Goal: Transaction & Acquisition: Purchase product/service

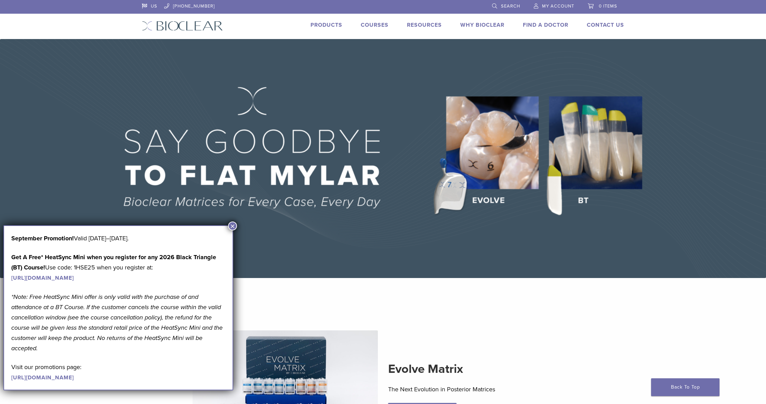
click at [232, 226] on button "×" at bounding box center [232, 225] width 9 height 9
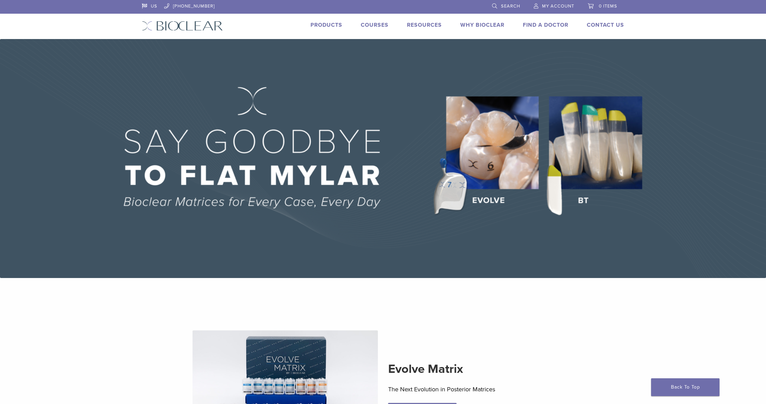
click at [319, 23] on link "Products" at bounding box center [327, 25] width 32 height 7
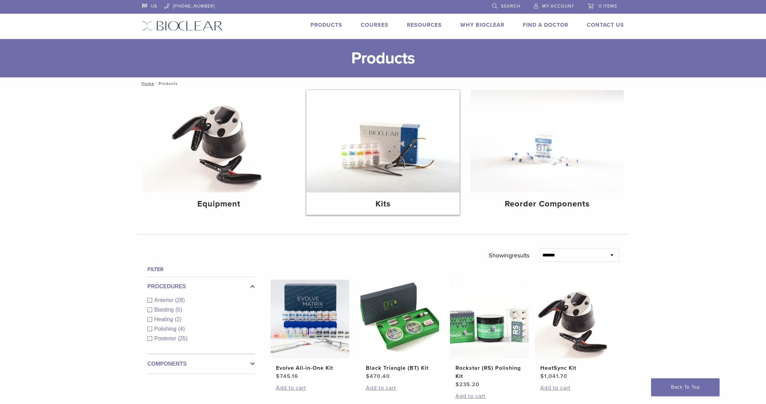
click at [404, 171] on img at bounding box center [382, 141] width 153 height 102
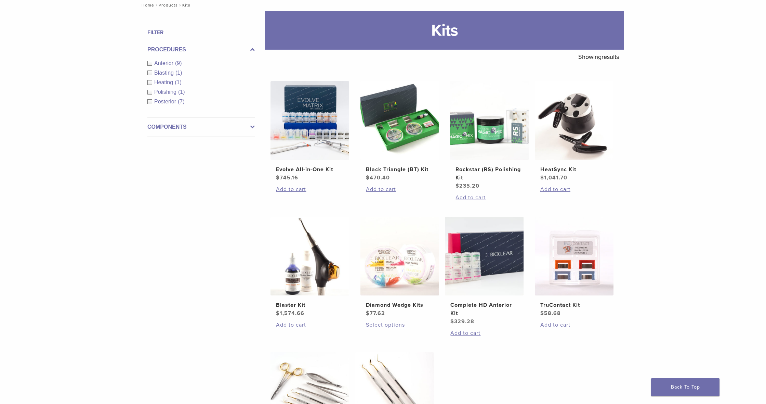
scroll to position [62, 0]
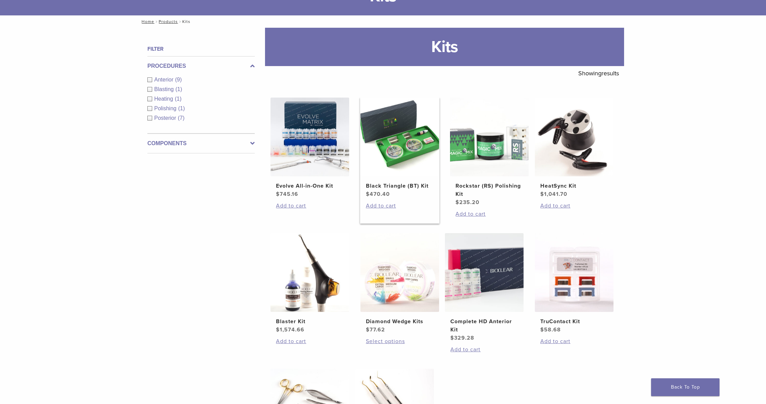
click at [391, 184] on h2 "Black Triangle (BT) Kit" at bounding box center [400, 186] width 68 height 8
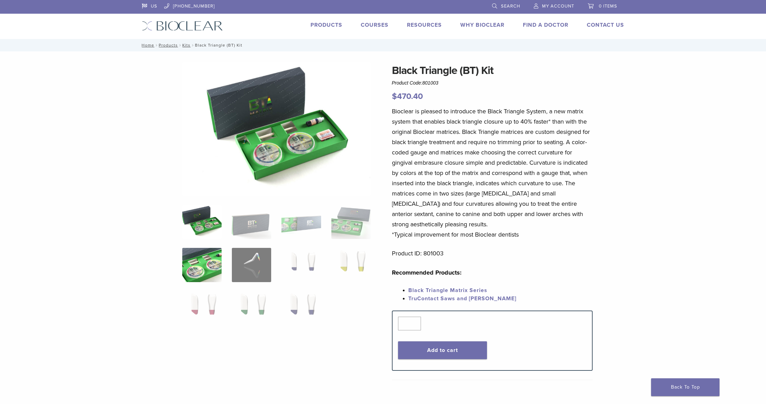
click at [189, 264] on img at bounding box center [201, 265] width 39 height 34
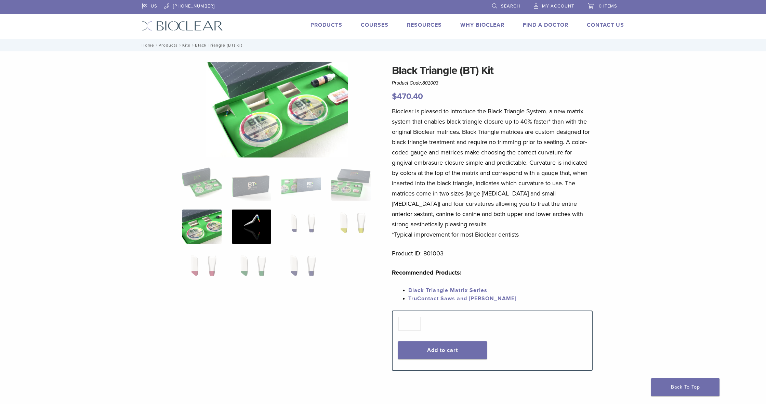
click at [246, 226] on img at bounding box center [251, 226] width 39 height 34
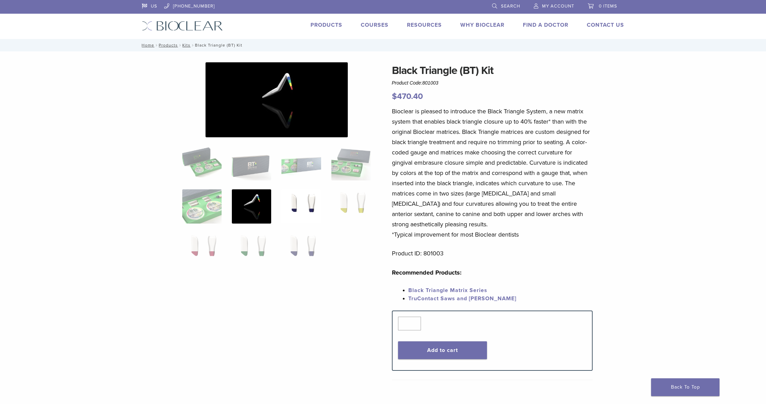
click at [299, 203] on img at bounding box center [300, 206] width 39 height 34
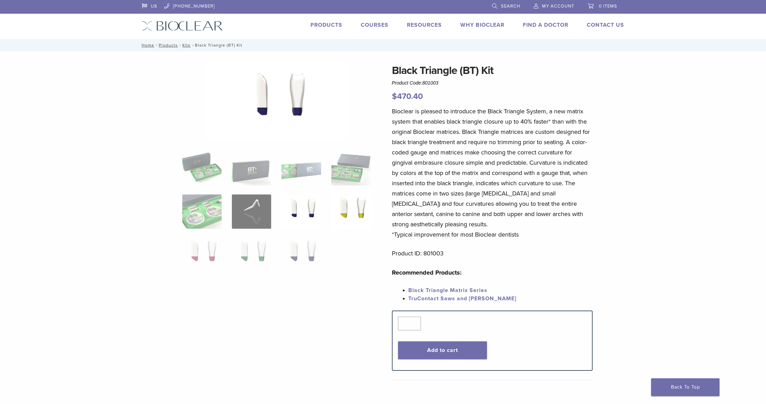
click at [356, 206] on img at bounding box center [350, 211] width 39 height 34
click at [201, 252] on img at bounding box center [201, 254] width 39 height 34
click at [251, 252] on img at bounding box center [251, 254] width 39 height 34
click at [300, 253] on img at bounding box center [300, 254] width 39 height 34
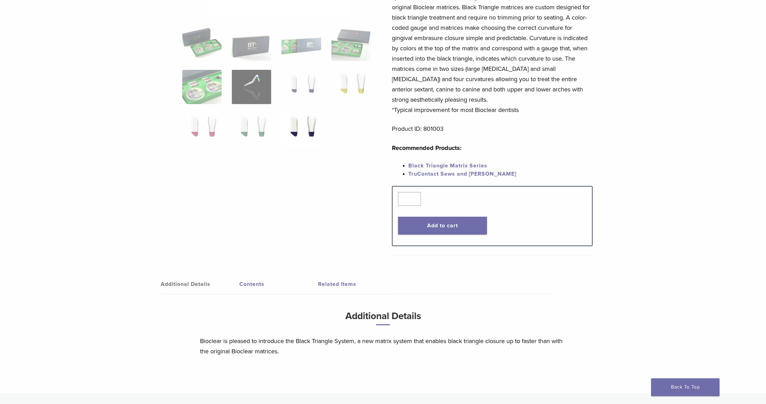
scroll to position [118, 0]
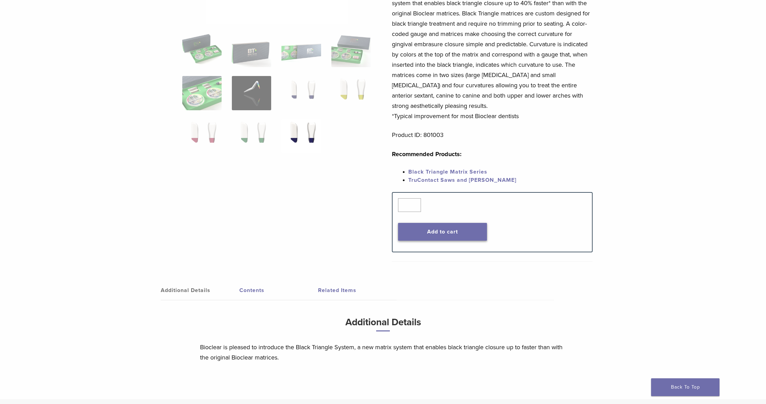
click at [422, 234] on button "Add to cart" at bounding box center [442, 232] width 89 height 18
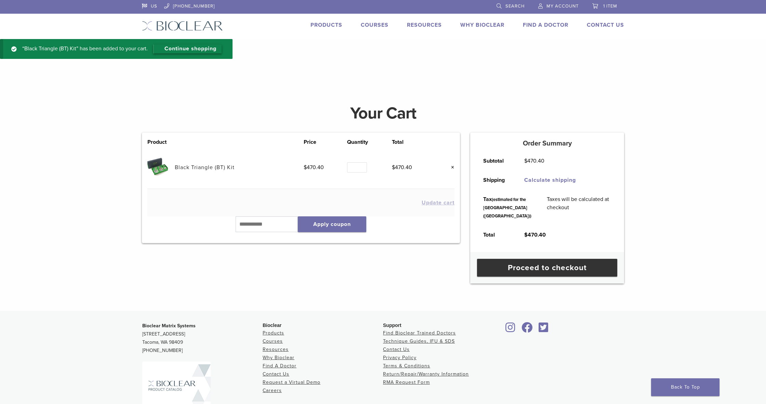
click at [199, 46] on link "Continue shopping" at bounding box center [187, 48] width 68 height 9
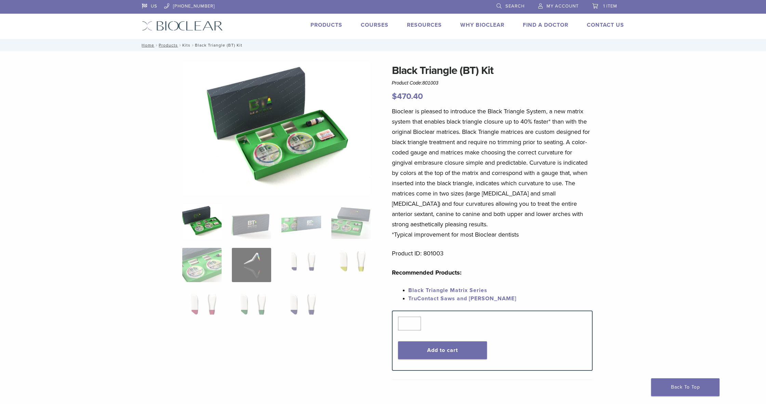
click at [187, 44] on link "Kits" at bounding box center [186, 45] width 8 height 5
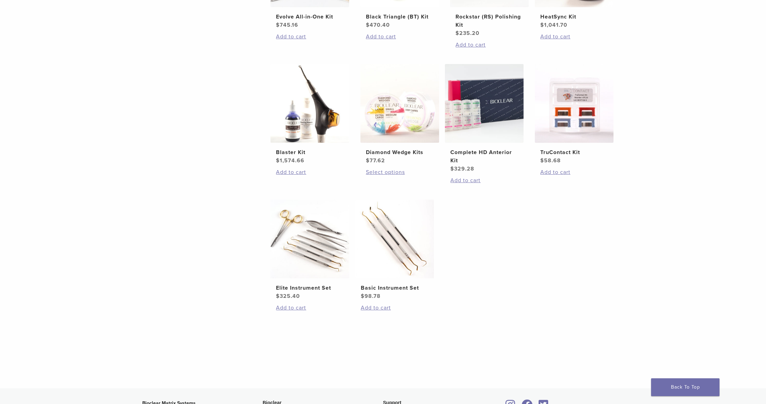
scroll to position [231, 0]
click at [477, 154] on h2 "Complete HD Anterior Kit" at bounding box center [484, 156] width 68 height 16
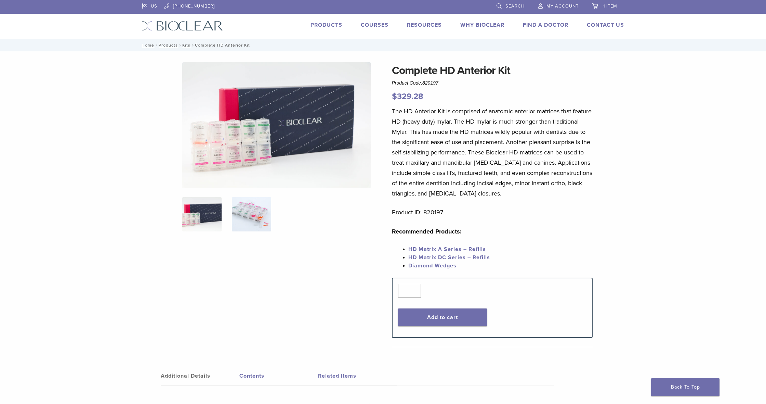
click at [245, 214] on img at bounding box center [251, 214] width 39 height 34
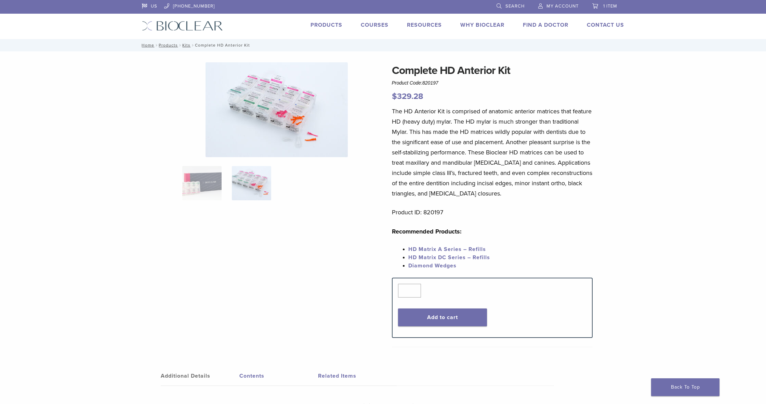
click at [607, 7] on span "1 item" at bounding box center [610, 5] width 14 height 5
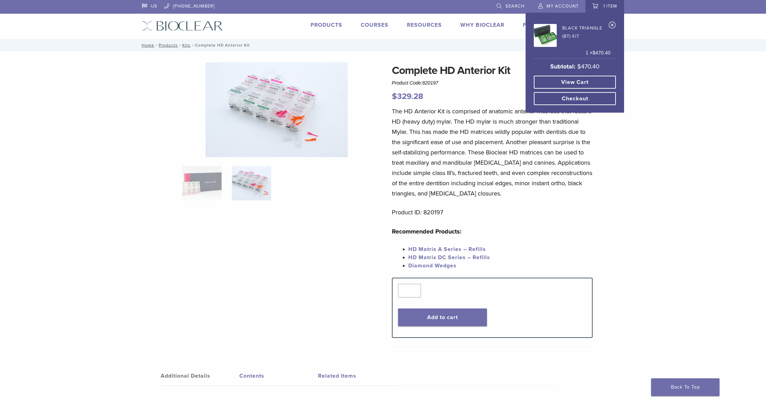
click at [586, 97] on link "Checkout" at bounding box center [575, 98] width 82 height 13
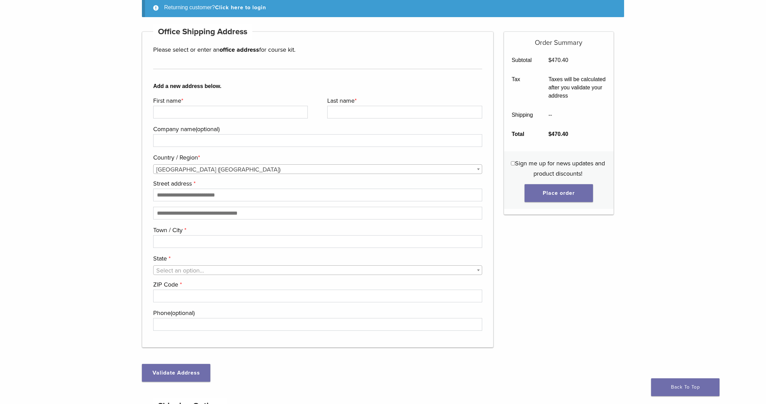
scroll to position [90, 0]
